Goal: Information Seeking & Learning: Find specific fact

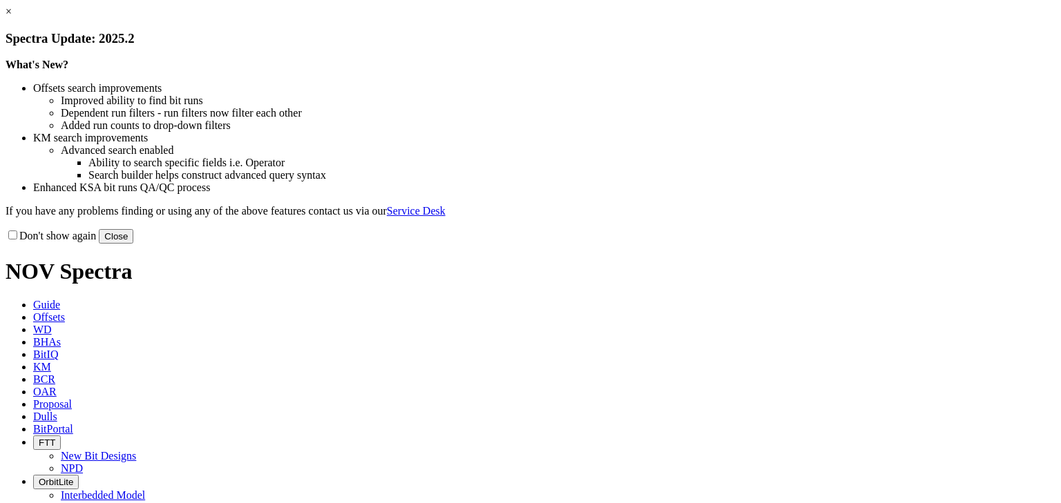
click at [133, 244] on button "Close" at bounding box center [116, 236] width 35 height 15
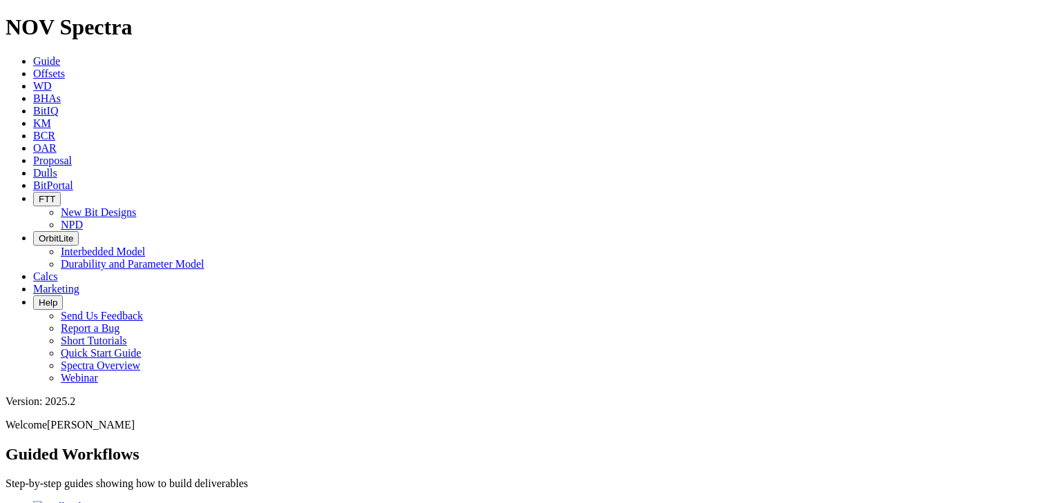
click at [65, 68] on span "Offsets" at bounding box center [49, 74] width 32 height 12
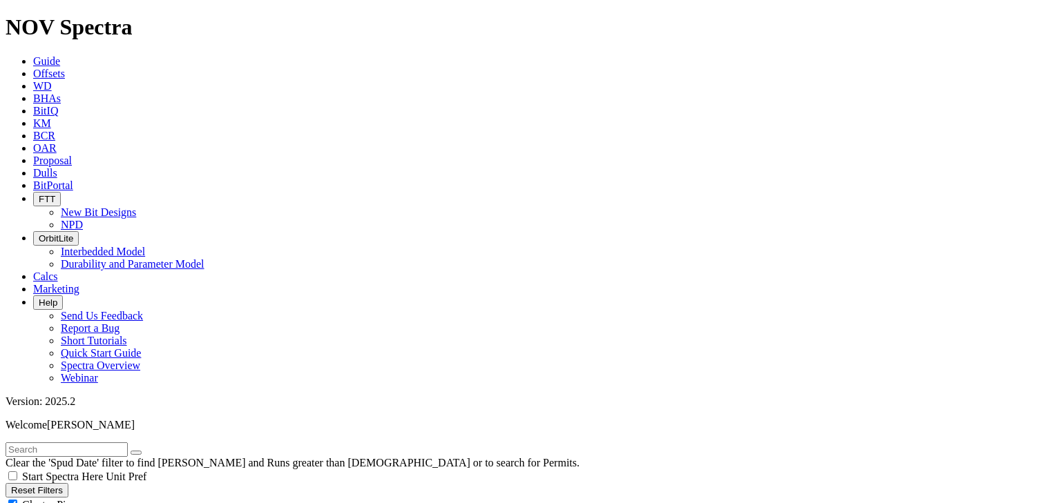
click at [61, 443] on input "text" at bounding box center [67, 450] width 122 height 15
type input "[GEOGRAPHIC_DATA]"
click at [134, 498] on div "Cluster Pins" at bounding box center [531, 505] width 1050 height 14
checkbox input "false"
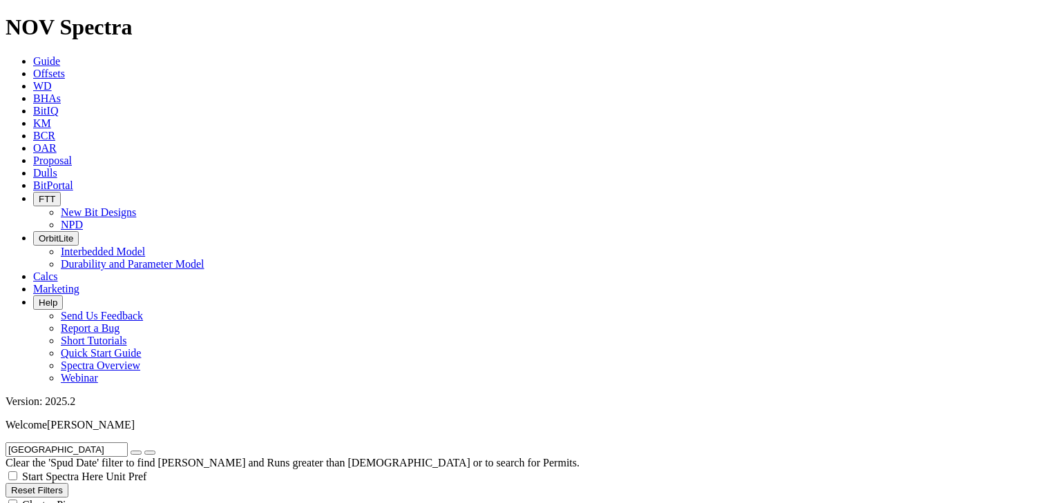
select select "8.75"
checkbox input "false"
select select "? number:8.75 ?"
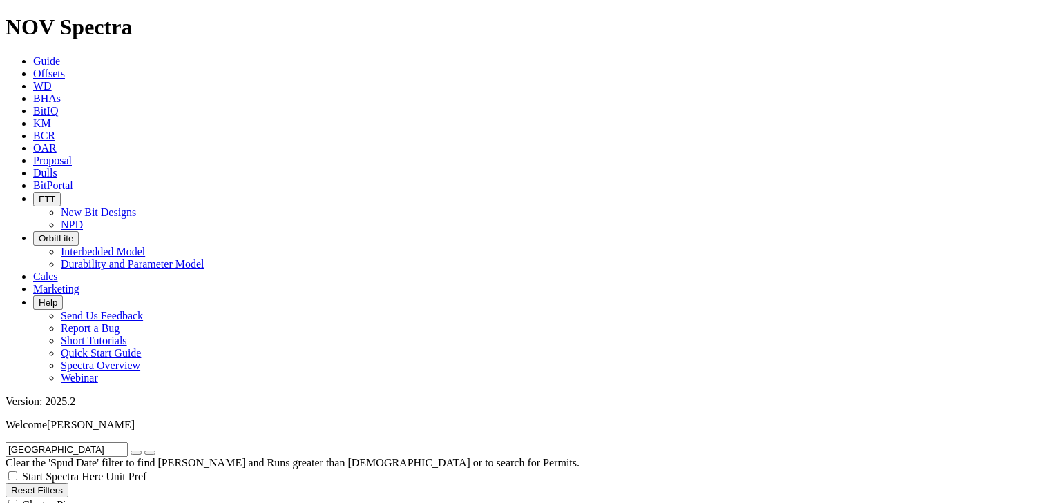
scroll to position [635, 0]
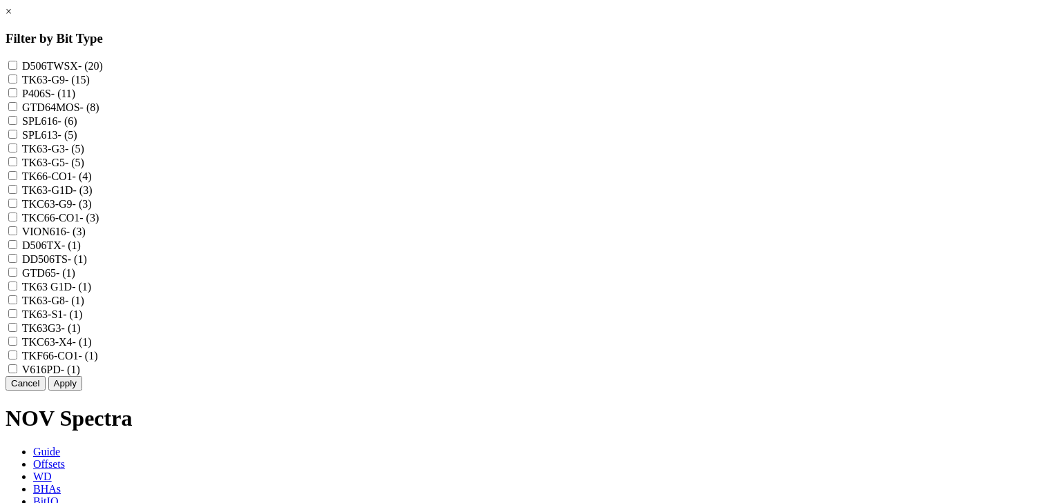
click at [12, 17] on link "×" at bounding box center [9, 12] width 6 height 12
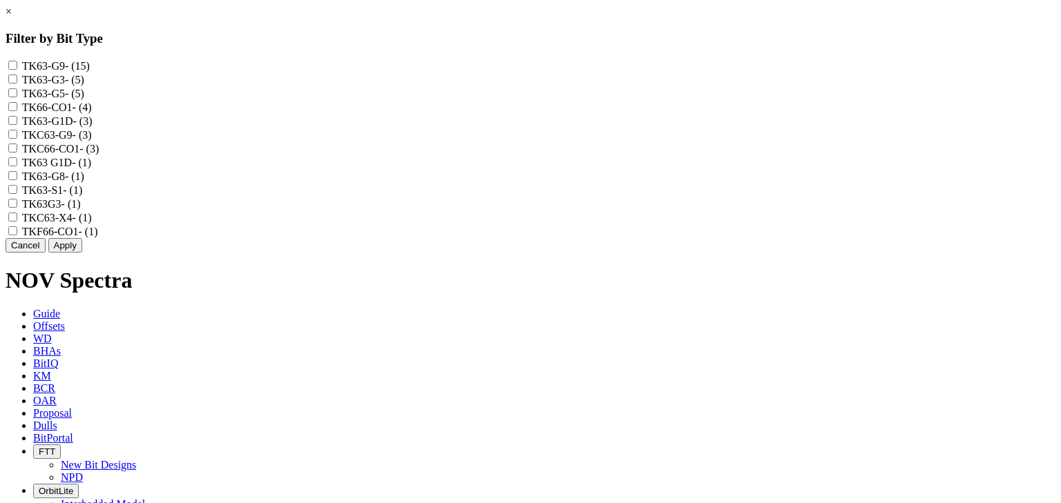
click at [17, 153] on input "TKC66-CO1 - (3)" at bounding box center [12, 148] width 9 height 9
checkbox input "true"
click at [17, 111] on input "TK66-CO1 - (4)" at bounding box center [12, 106] width 9 height 9
checkbox input "true"
click at [441, 238] on div "TKF66-CO1 - (1)" at bounding box center [531, 231] width 1050 height 14
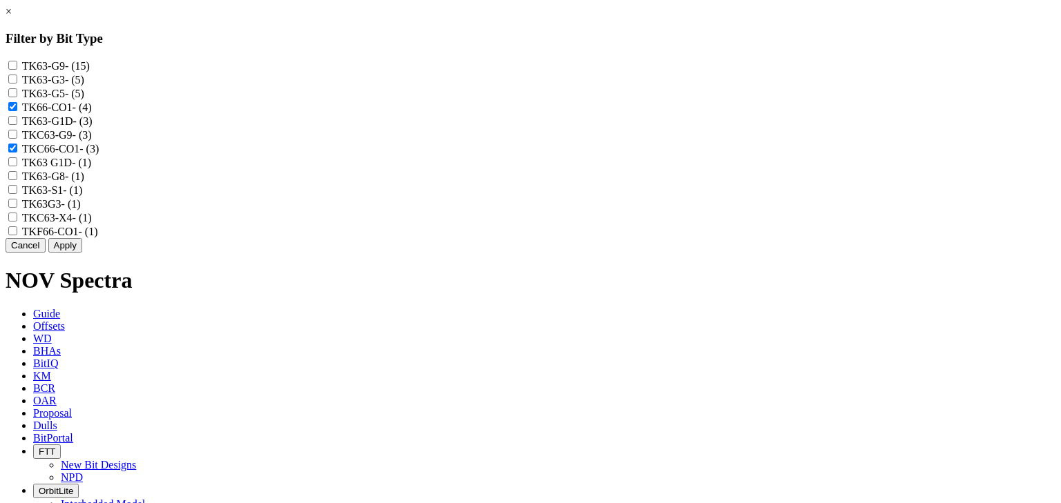
click at [17, 235] on input "TKF66-CO1 - (1)" at bounding box center [12, 230] width 9 height 9
checkbox input "true"
click at [82, 253] on button "Apply" at bounding box center [65, 245] width 34 height 15
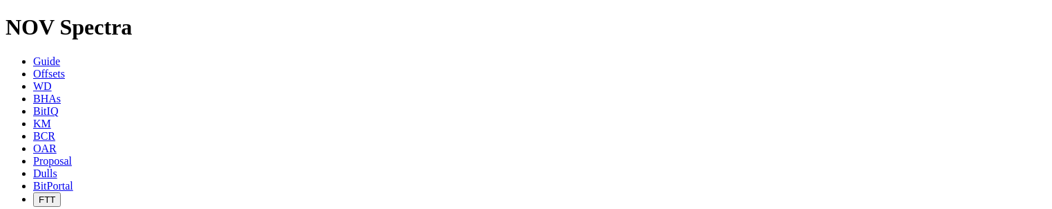
scroll to position [951, 0]
